Goal: Find specific page/section: Find specific page/section

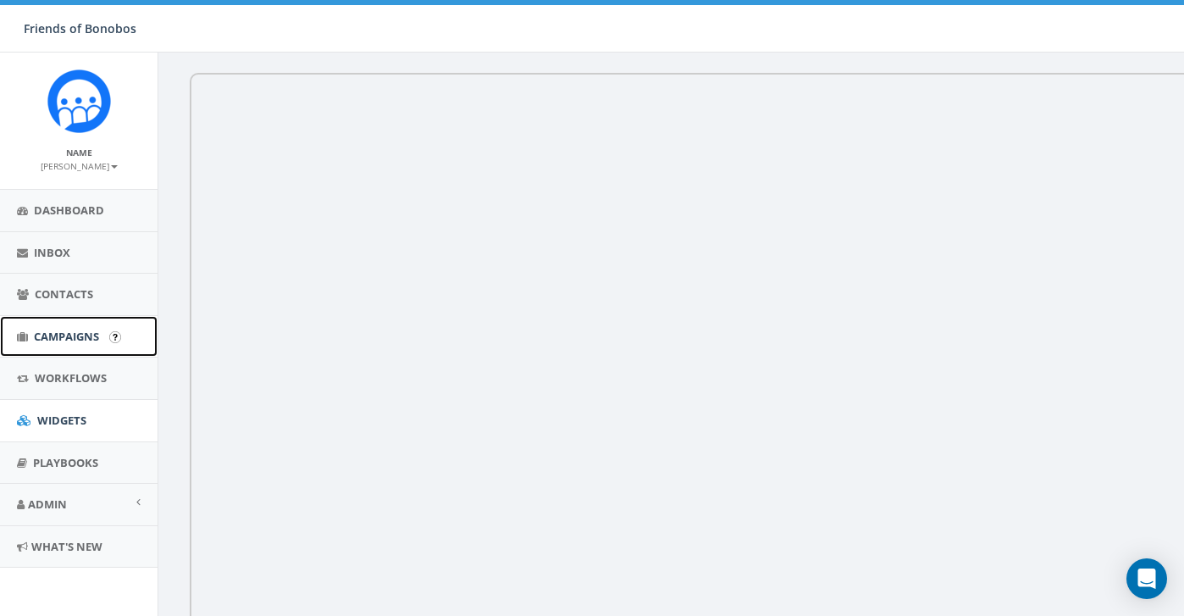
click at [81, 331] on span "Campaigns" at bounding box center [66, 336] width 65 height 15
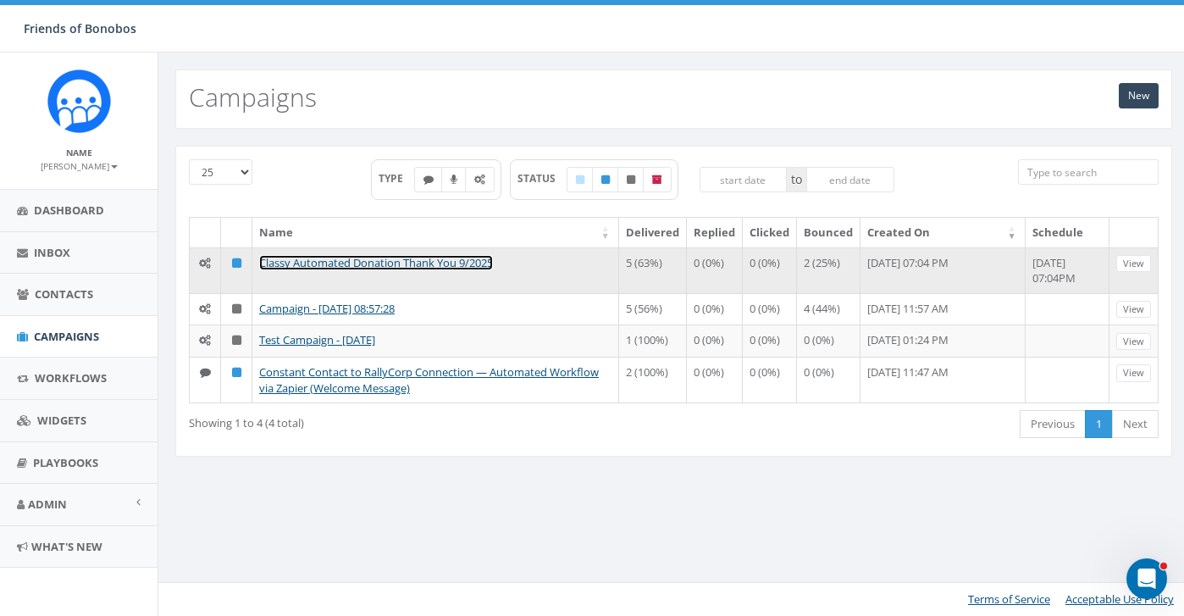
click at [473, 264] on link "Classy Automated Donation Thank You 9/2025" at bounding box center [376, 262] width 234 height 15
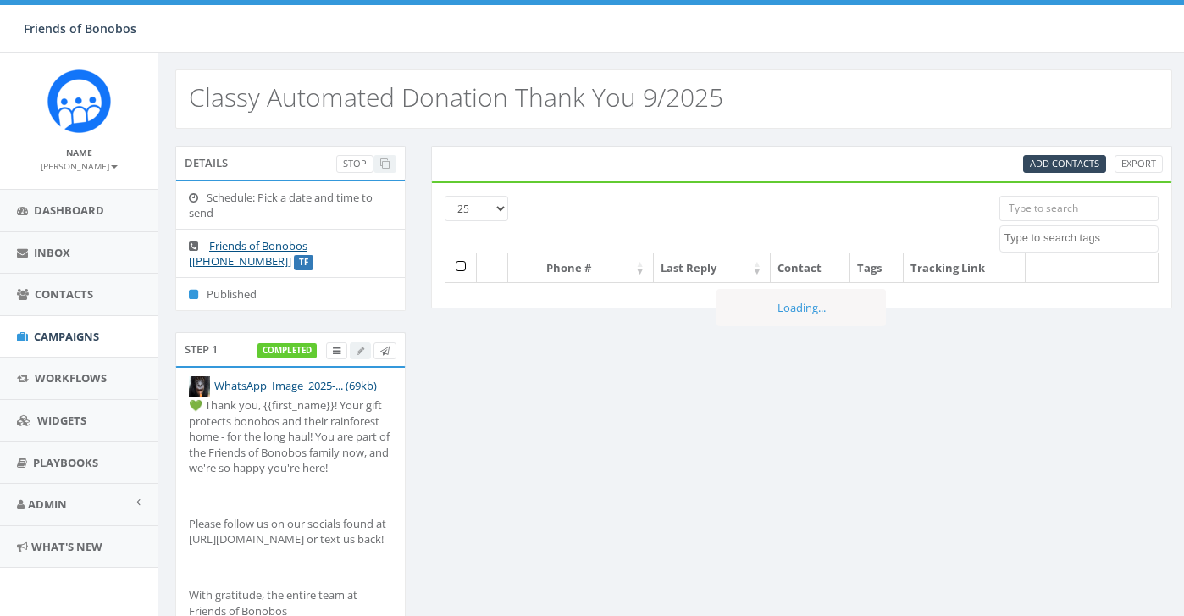
select select
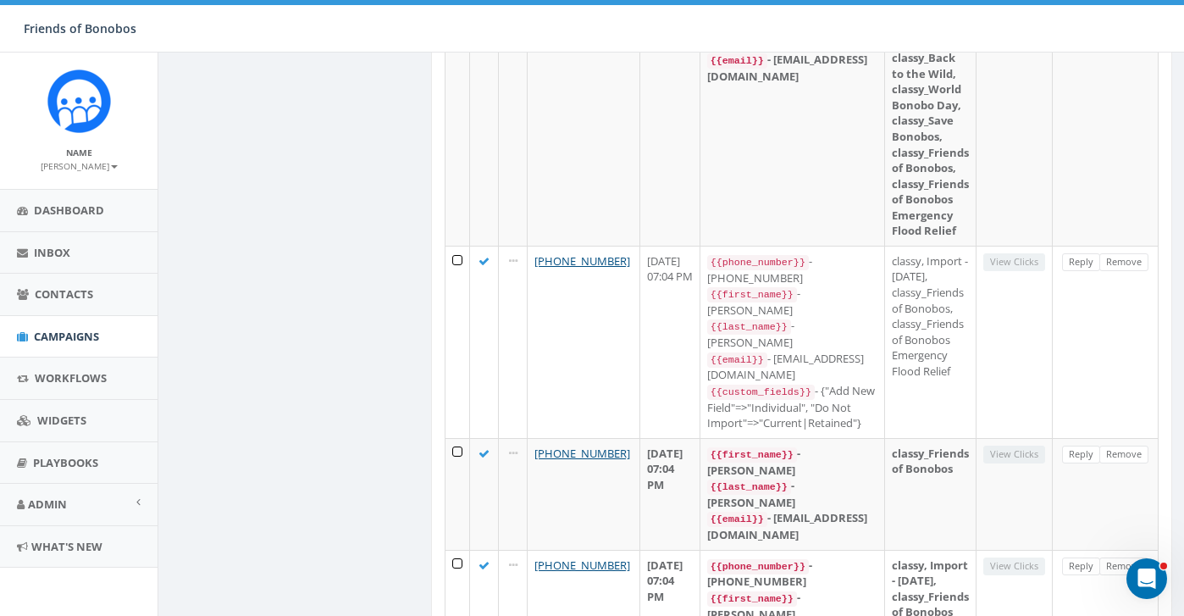
scroll to position [1270, 0]
